Goal: Check status: Check status

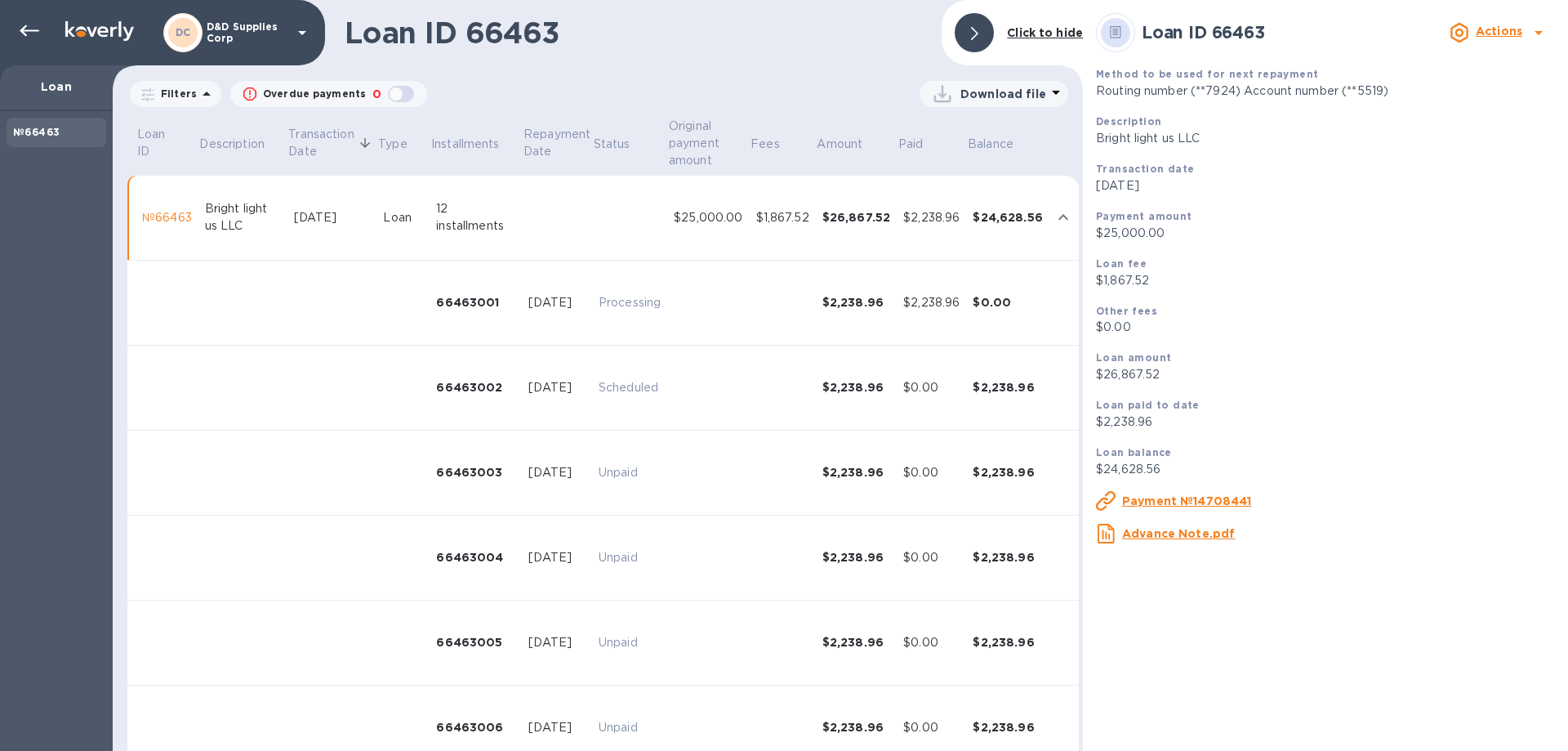
click at [218, 14] on div "DC D&D Supplies Corp" at bounding box center [237, 32] width 148 height 39
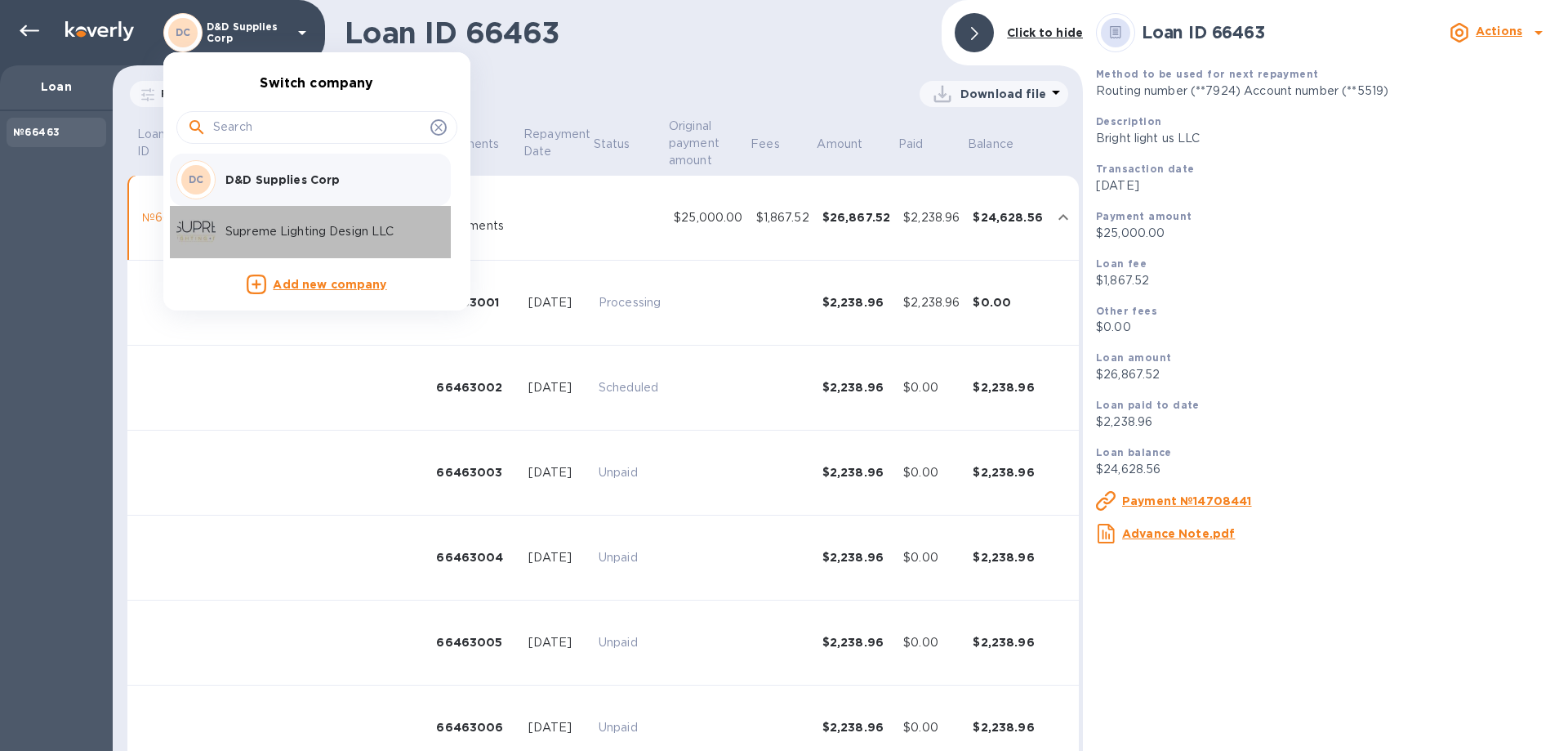
click at [265, 238] on p "Supreme Lighting Design LLC" at bounding box center [328, 232] width 206 height 17
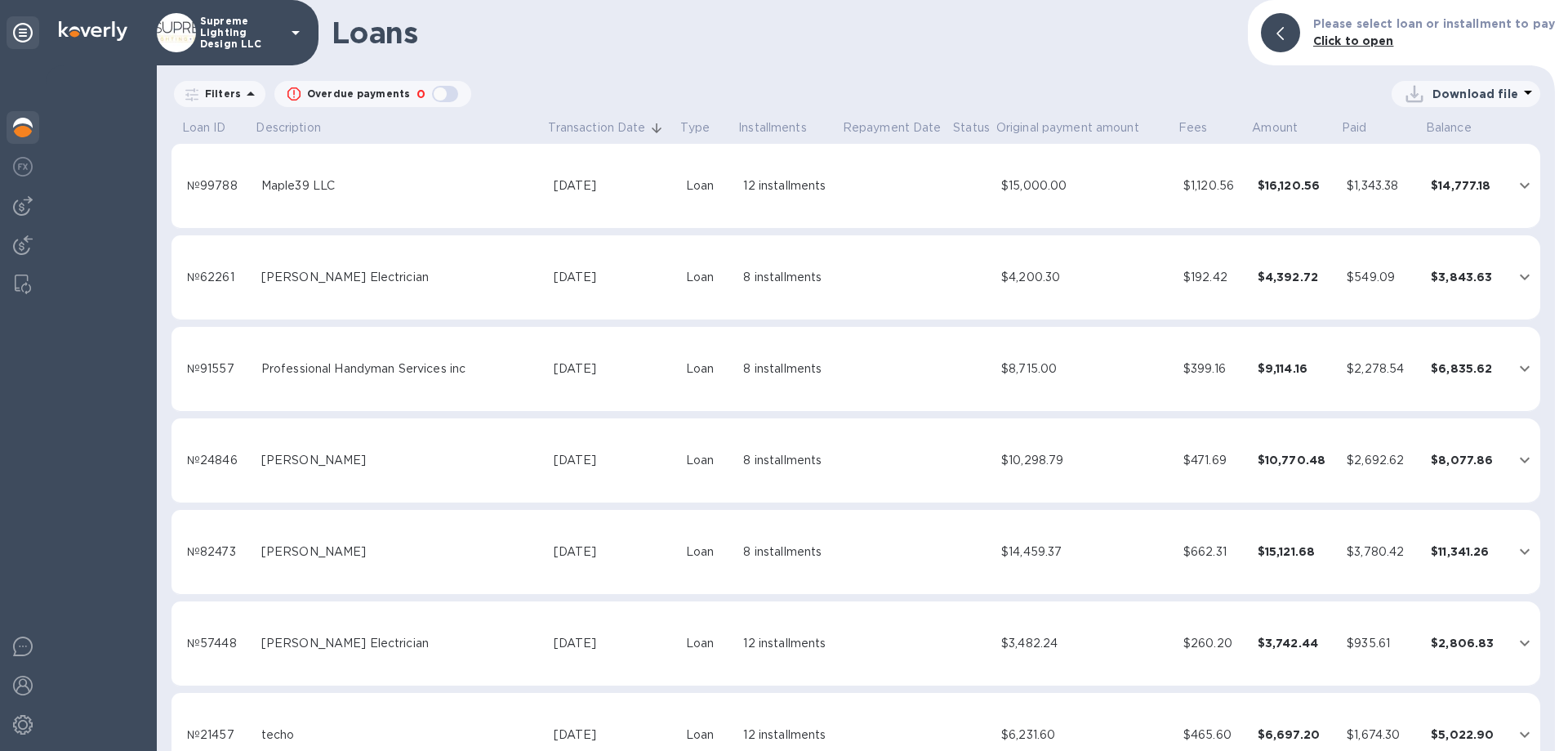
click at [26, 128] on img at bounding box center [23, 127] width 19 height 19
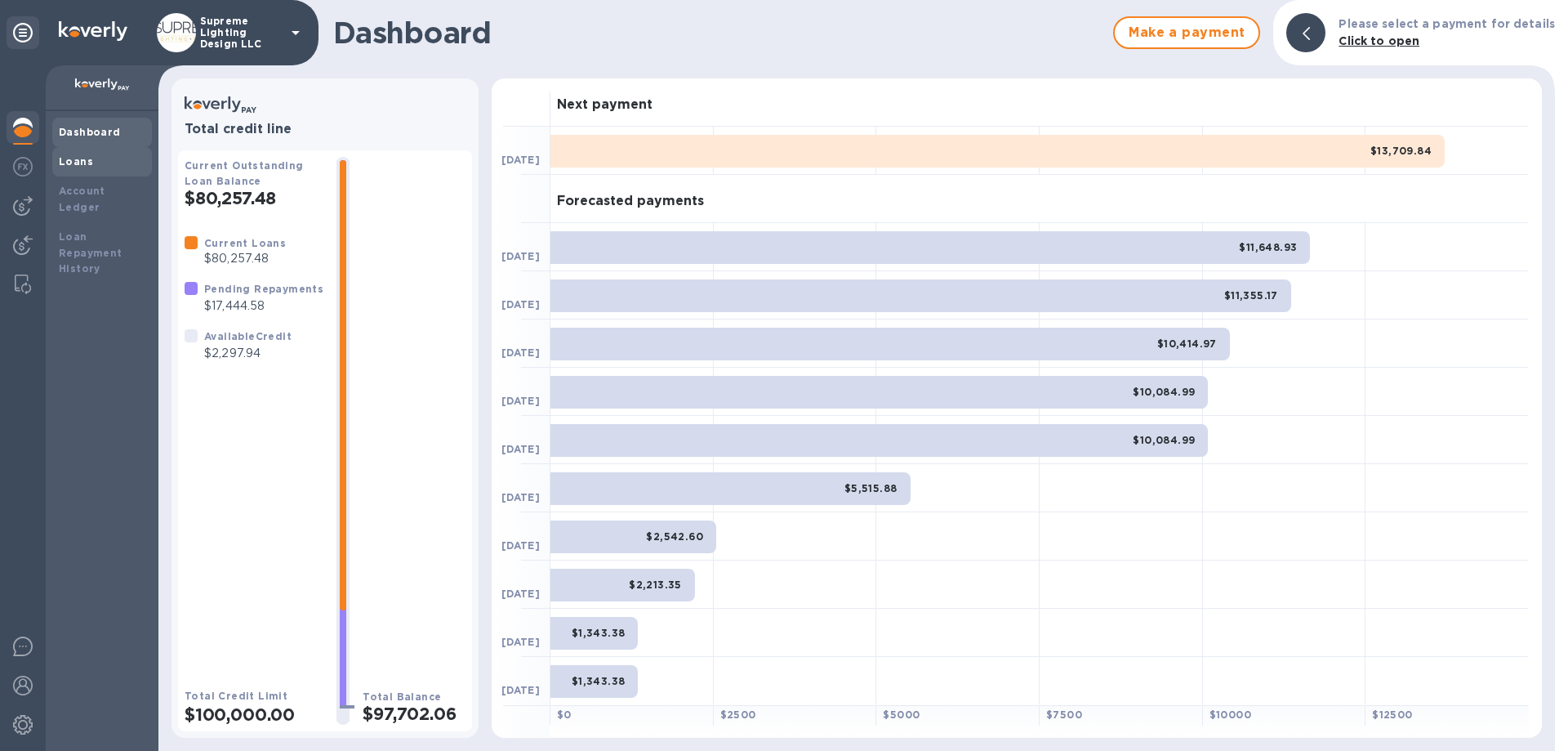
drag, startPoint x: 88, startPoint y: 147, endPoint x: 85, endPoint y: 156, distance: 9.5
click at [87, 147] on div "Loans" at bounding box center [102, 162] width 99 height 30
